Goal: Task Accomplishment & Management: Use online tool/utility

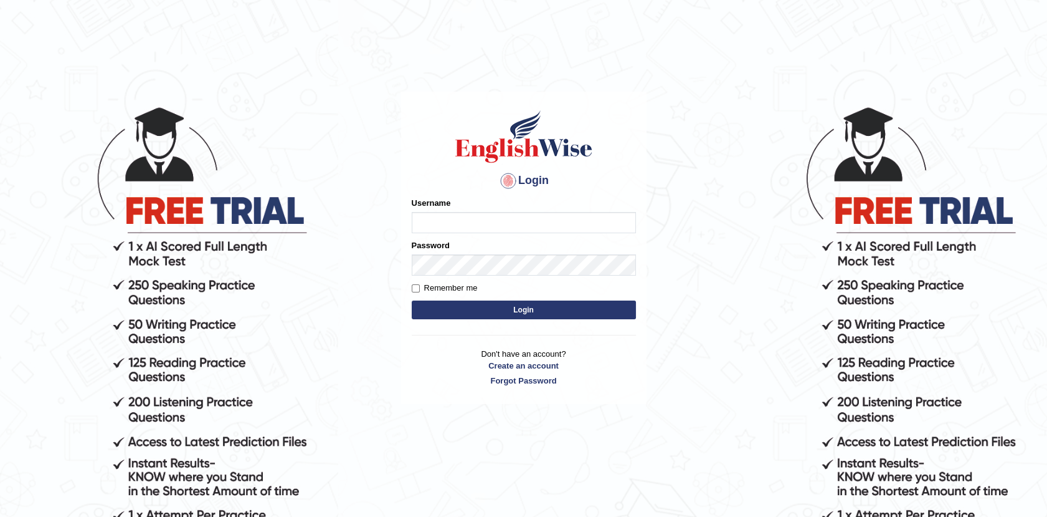
type input "Afreen11"
click at [513, 303] on button "Login" at bounding box center [524, 309] width 224 height 19
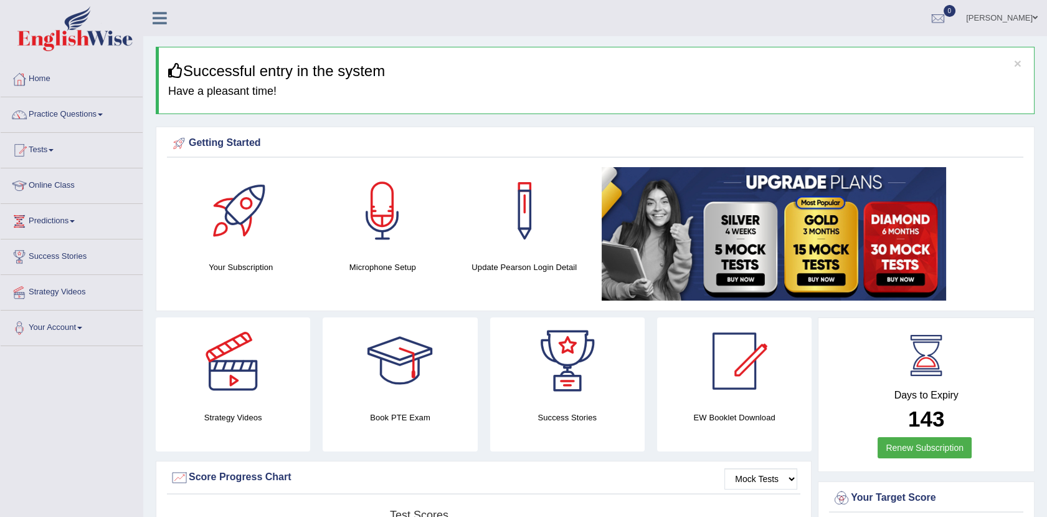
click at [62, 190] on link "Online Class" at bounding box center [72, 183] width 142 height 31
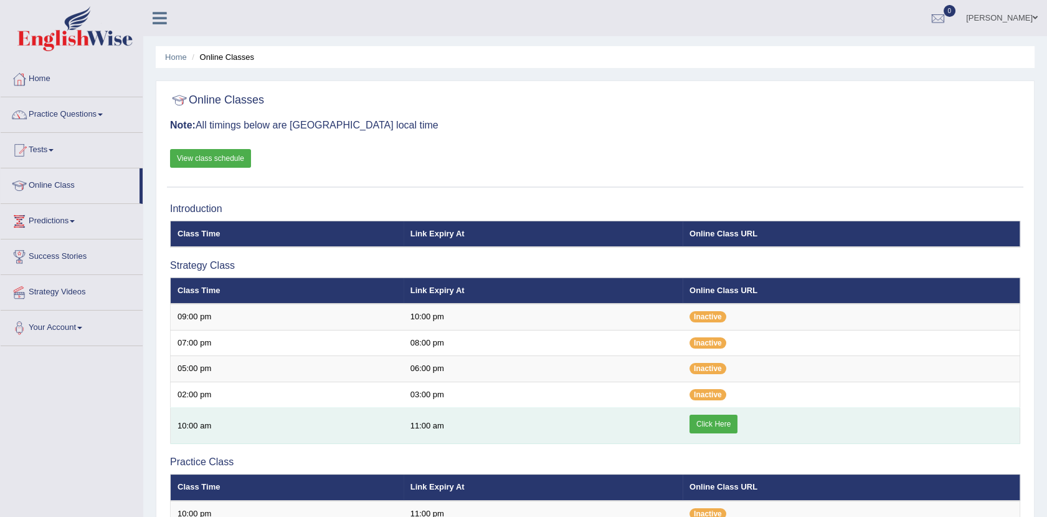
click at [708, 417] on link "Click Here" at bounding box center [714, 423] width 48 height 19
click at [710, 418] on link "Click Here" at bounding box center [714, 423] width 48 height 19
